Goal: Information Seeking & Learning: Learn about a topic

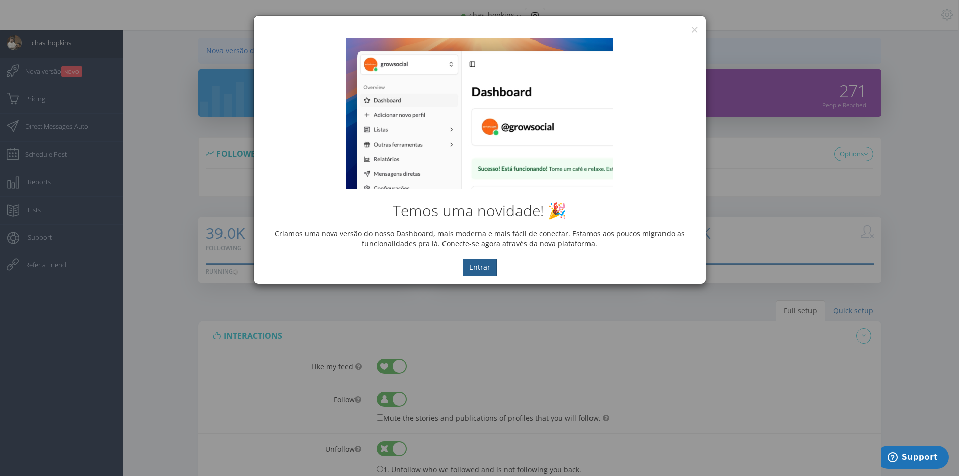
click at [478, 262] on button "Entrar" at bounding box center [479, 267] width 34 height 17
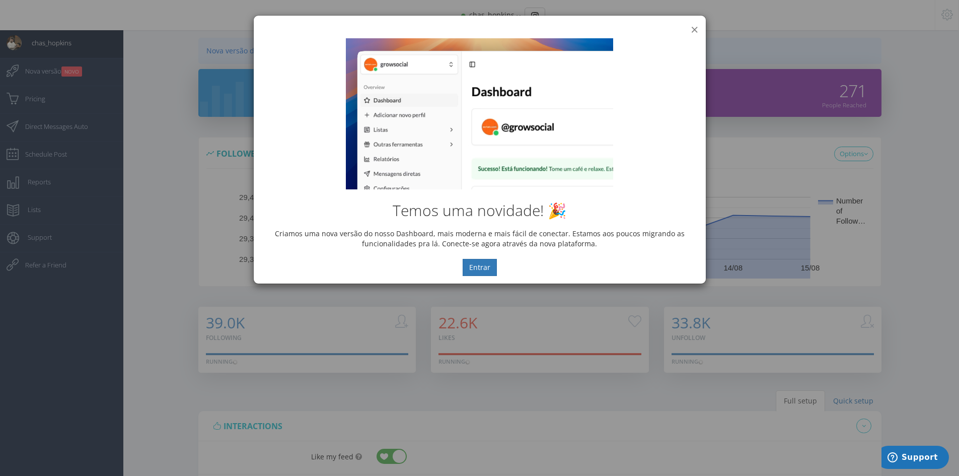
click at [691, 30] on button "×" at bounding box center [694, 30] width 8 height 14
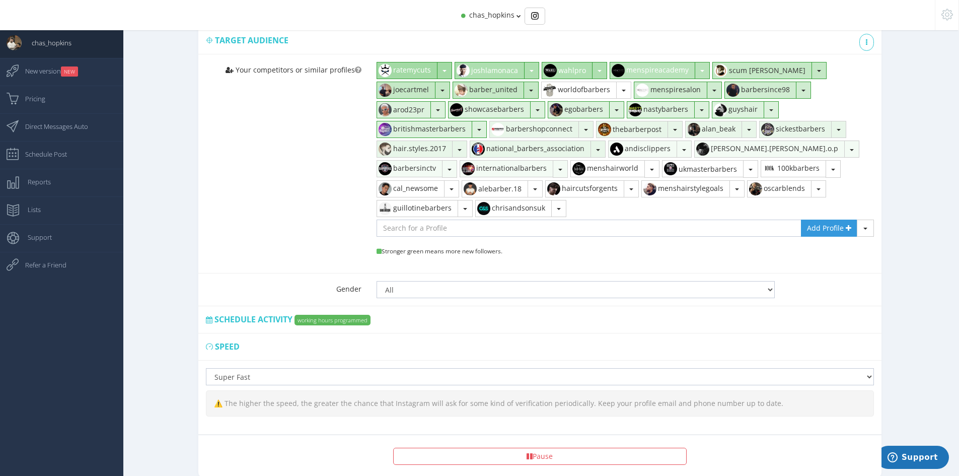
scroll to position [739, 0]
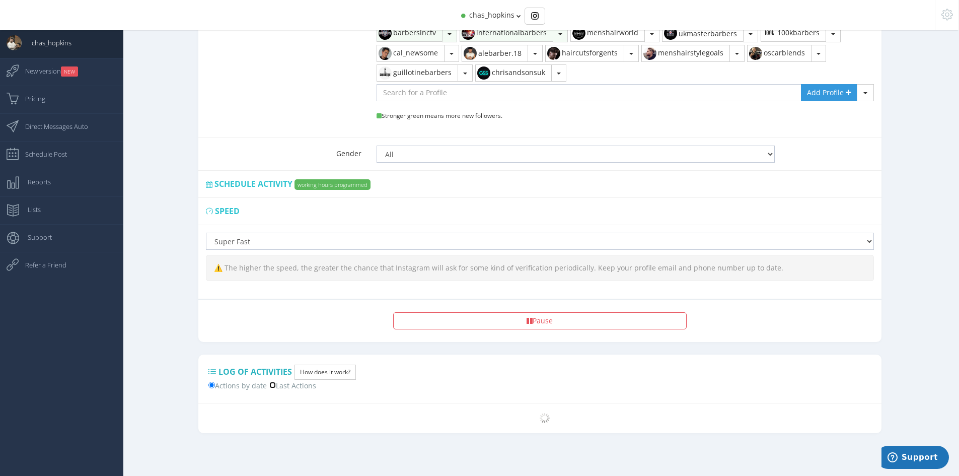
click at [274, 386] on input "Last Actions" at bounding box center [272, 384] width 7 height 7
radio input "true"
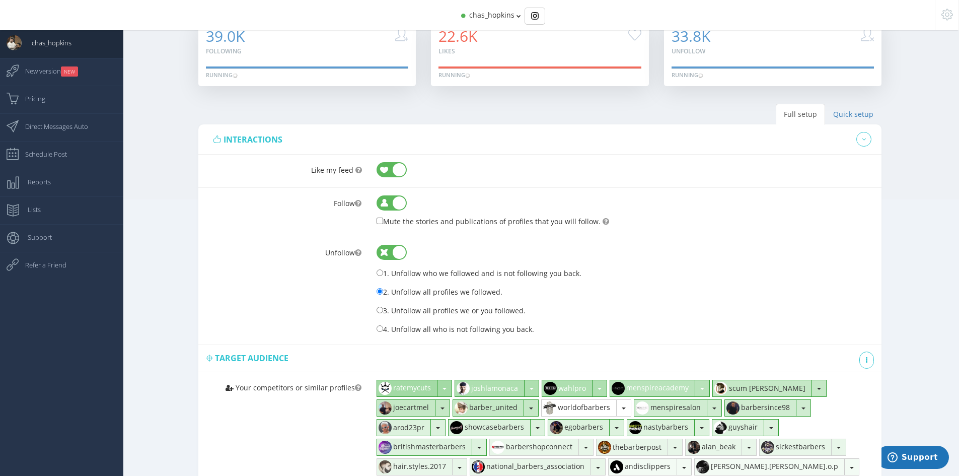
scroll to position [0, 0]
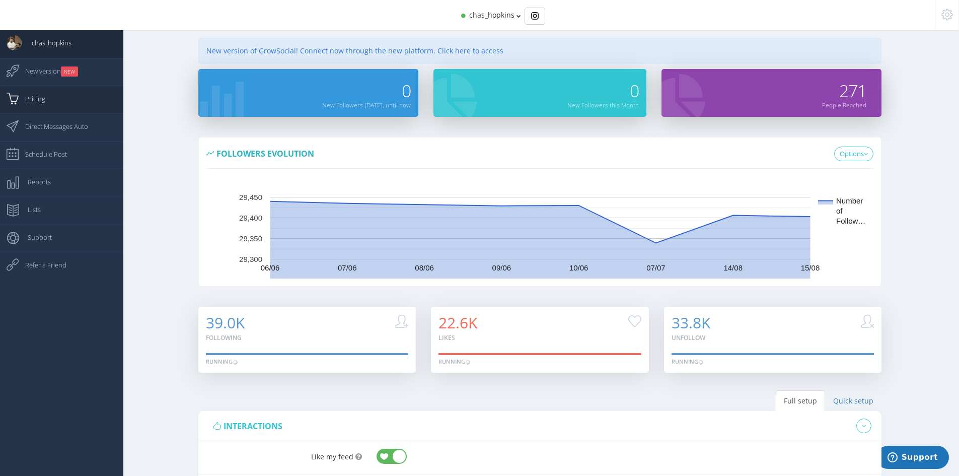
click at [48, 97] on link "Pricing" at bounding box center [61, 100] width 123 height 28
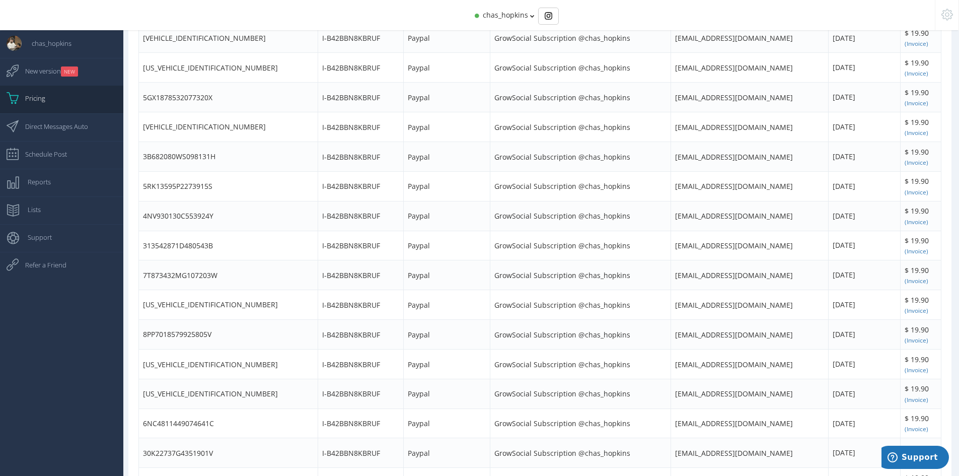
scroll to position [755, 0]
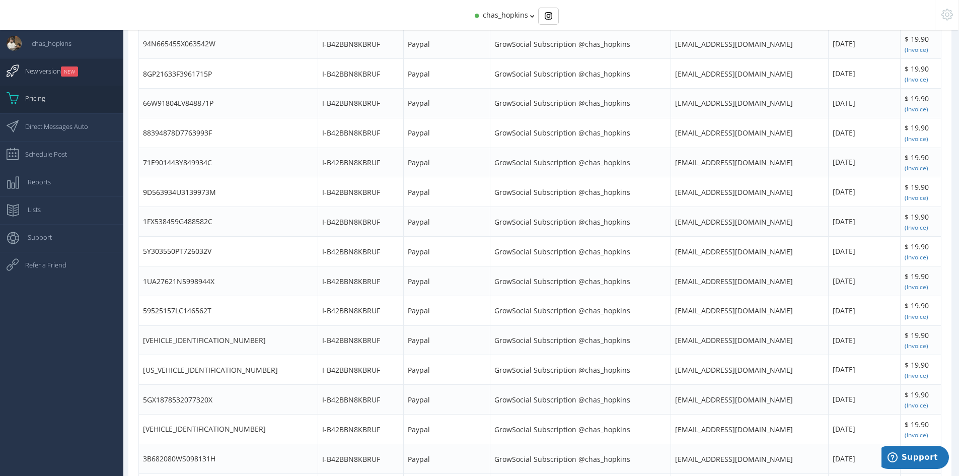
click at [51, 67] on font "New version" at bounding box center [43, 70] width 36 height 9
